Goal: Task Accomplishment & Management: Use online tool/utility

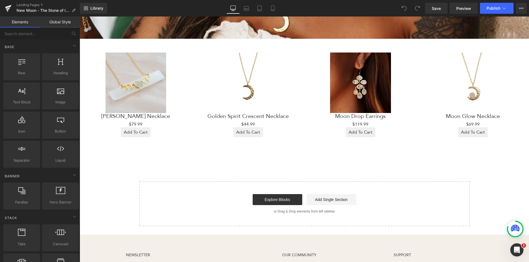
scroll to position [523, 0]
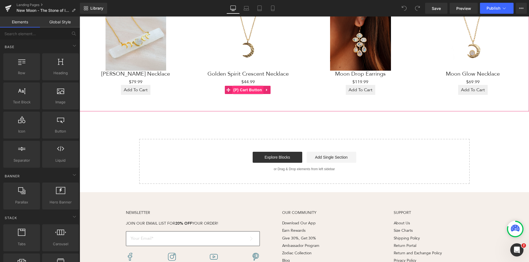
click at [236, 86] on span "(P) Cart Button" at bounding box center [247, 90] width 31 height 8
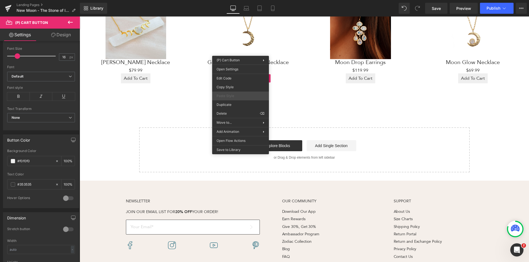
scroll to position [572, 0]
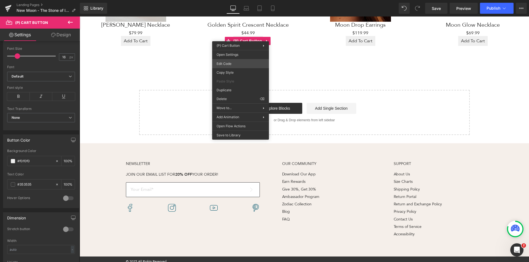
click at [229, 0] on div "(P) Cart Button You are previewing how the will restyle your page. You can not …" at bounding box center [264, 0] width 529 height 0
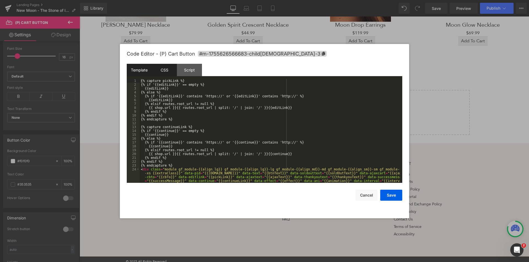
click at [174, 72] on div "CSS" at bounding box center [164, 70] width 25 height 12
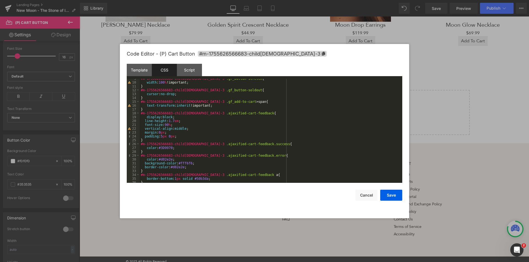
scroll to position [0, 0]
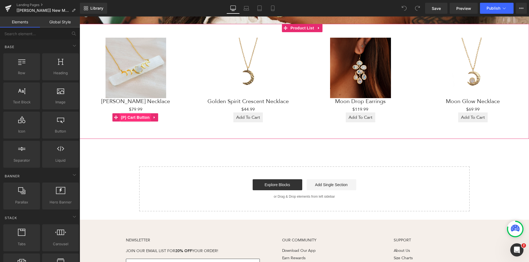
click at [133, 113] on span "(P) Cart Button" at bounding box center [135, 117] width 31 height 8
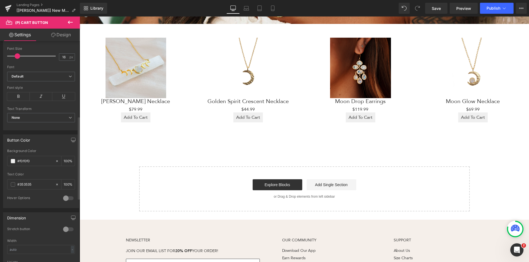
scroll to position [248, 0]
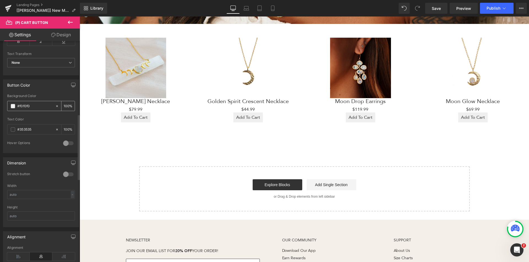
click at [11, 104] on span at bounding box center [13, 106] width 4 height 4
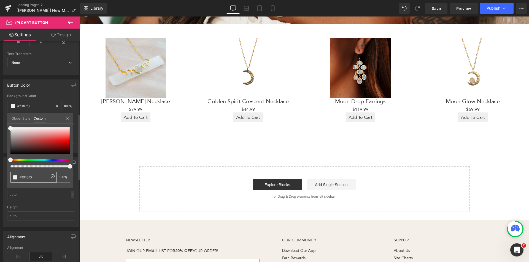
click at [35, 177] on input "#f0f0f0" at bounding box center [34, 178] width 29 height 6
drag, startPoint x: 38, startPoint y: 177, endPoint x: 11, endPoint y: 175, distance: 26.8
click at [11, 175] on div "#f0f0f0" at bounding box center [33, 177] width 46 height 11
click at [67, 117] on icon at bounding box center [67, 118] width 4 height 4
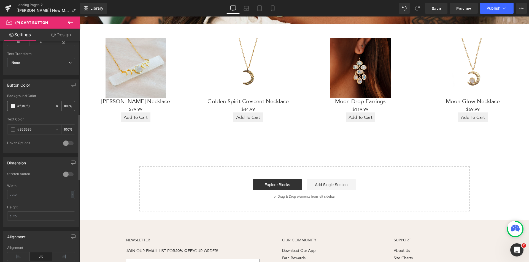
click at [31, 107] on input "#f0f0f0" at bounding box center [34, 106] width 35 height 6
click at [57, 107] on div at bounding box center [58, 106] width 6 height 10
type input "none"
type input "0"
drag, startPoint x: 33, startPoint y: 105, endPoint x: -42, endPoint y: 97, distance: 75.9
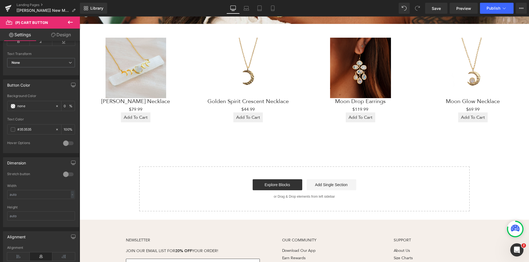
click at [0, 97] on html "(P) Cart Button You are previewing how the will restyle your page. You can not …" at bounding box center [264, 131] width 529 height 262
paste input "#f0f0f0"
type input "#f0f0f0"
type input "100"
drag, startPoint x: 40, startPoint y: 87, endPoint x: 57, endPoint y: 84, distance: 17.4
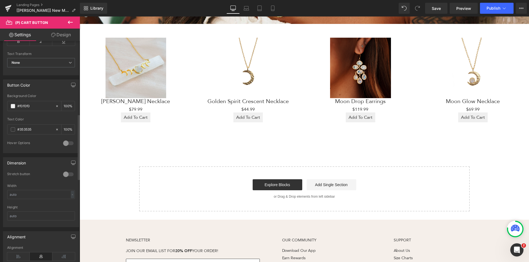
click at [37, 87] on div "Button Color" at bounding box center [40, 85] width 75 height 10
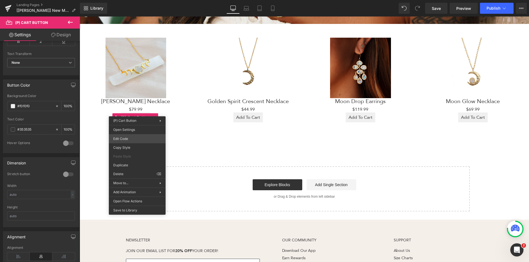
click at [131, 0] on div "(P) Cart Button You are previewing how the will restyle your page. You can not …" at bounding box center [264, 0] width 529 height 0
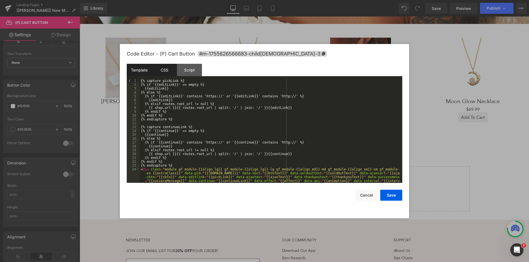
click at [170, 69] on div "CSS" at bounding box center [164, 70] width 25 height 12
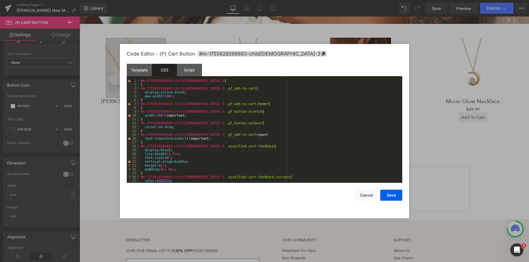
scroll to position [50, 0]
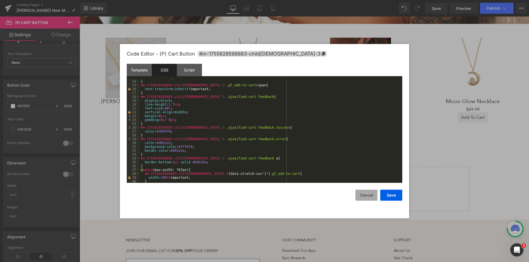
drag, startPoint x: 368, startPoint y: 194, endPoint x: 360, endPoint y: 192, distance: 8.4
click at [368, 195] on button "Cancel" at bounding box center [366, 195] width 22 height 11
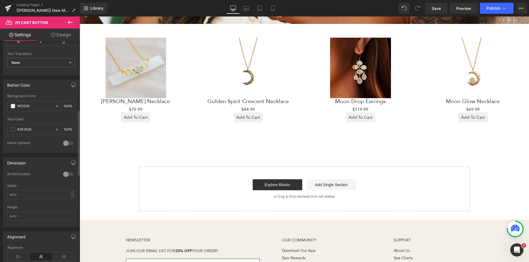
scroll to position [220, 0]
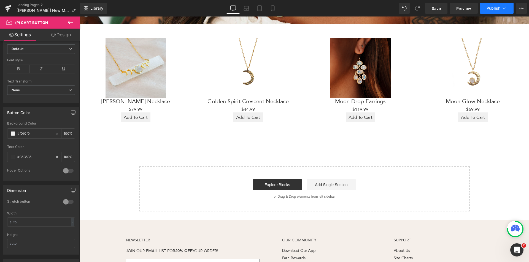
click at [502, 10] on icon at bounding box center [504, 9] width 6 height 6
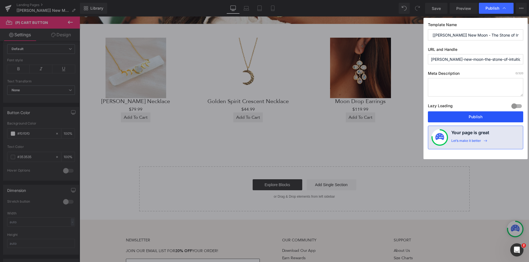
click at [456, 119] on button "Publish" at bounding box center [475, 117] width 95 height 11
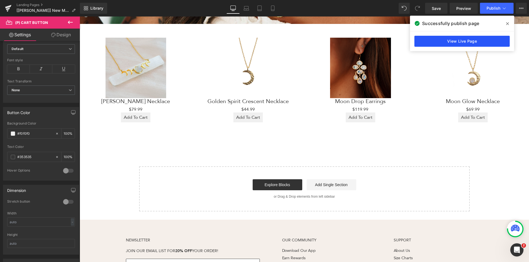
click at [443, 40] on link "View Live Page" at bounding box center [461, 41] width 95 height 11
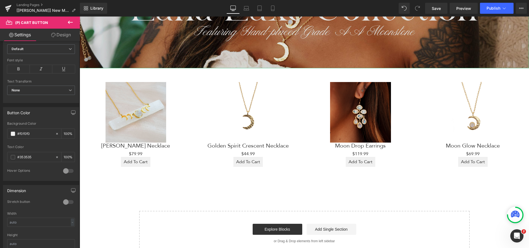
scroll to position [468, 0]
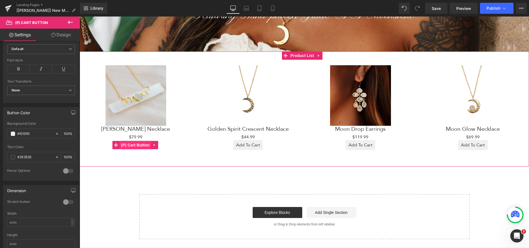
click at [140, 141] on span "(P) Cart Button" at bounding box center [135, 145] width 31 height 8
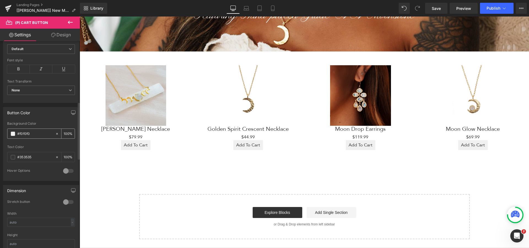
click at [34, 135] on input "#f0f0f0" at bounding box center [34, 134] width 35 height 6
drag, startPoint x: 35, startPoint y: 134, endPoint x: 15, endPoint y: 133, distance: 19.6
click at [15, 133] on div "#f0f0f0" at bounding box center [31, 134] width 48 height 10
click at [55, 133] on icon at bounding box center [57, 134] width 4 height 4
type input "none"
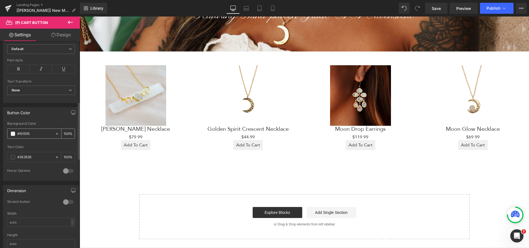
type input "0"
click at [28, 134] on input "none" at bounding box center [34, 134] width 35 height 6
drag, startPoint x: 31, startPoint y: 133, endPoint x: 8, endPoint y: 132, distance: 23.7
click at [8, 132] on div "none" at bounding box center [31, 134] width 48 height 10
paste input "#f0f0f0"
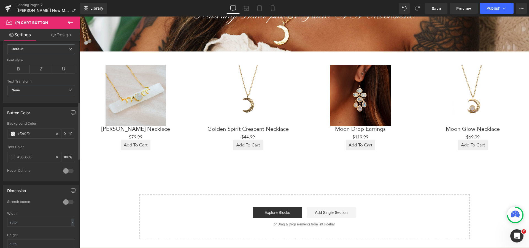
type input "#f0f0f0"
type input "100"
click at [47, 111] on div "Button Color" at bounding box center [40, 112] width 75 height 10
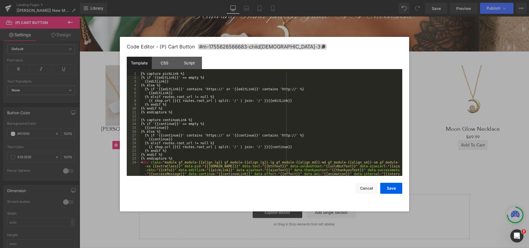
click at [120, 0] on div "(P) Cart Button You are previewing how the will restyle your page. You can not …" at bounding box center [264, 0] width 529 height 0
click at [164, 63] on div "CSS" at bounding box center [164, 63] width 25 height 12
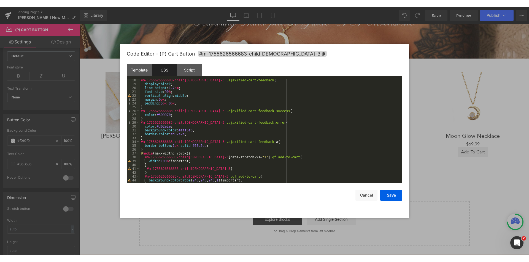
scroll to position [66, 0]
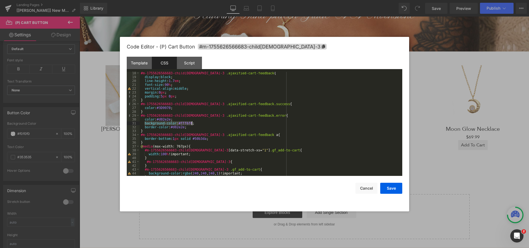
drag, startPoint x: 144, startPoint y: 125, endPoint x: 194, endPoint y: 123, distance: 50.7
click at [194, 123] on div "#m-1755626566683-child[DEMOGRAPHIC_DATA]-3 .ajaxified-cart-feedback { display :…" at bounding box center [270, 127] width 260 height 112
click at [396, 190] on button "Save" at bounding box center [391, 188] width 22 height 11
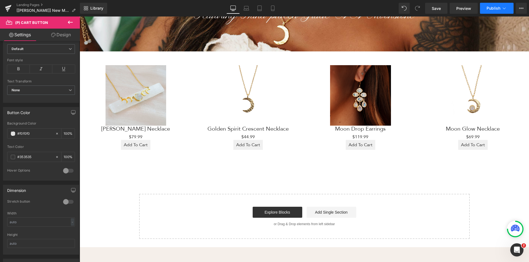
click at [501, 7] on icon at bounding box center [504, 9] width 6 height 6
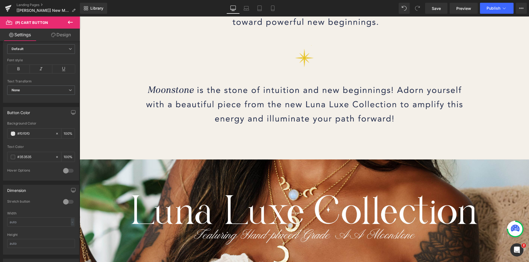
scroll to position [220, 0]
